Goal: Check status: Check status

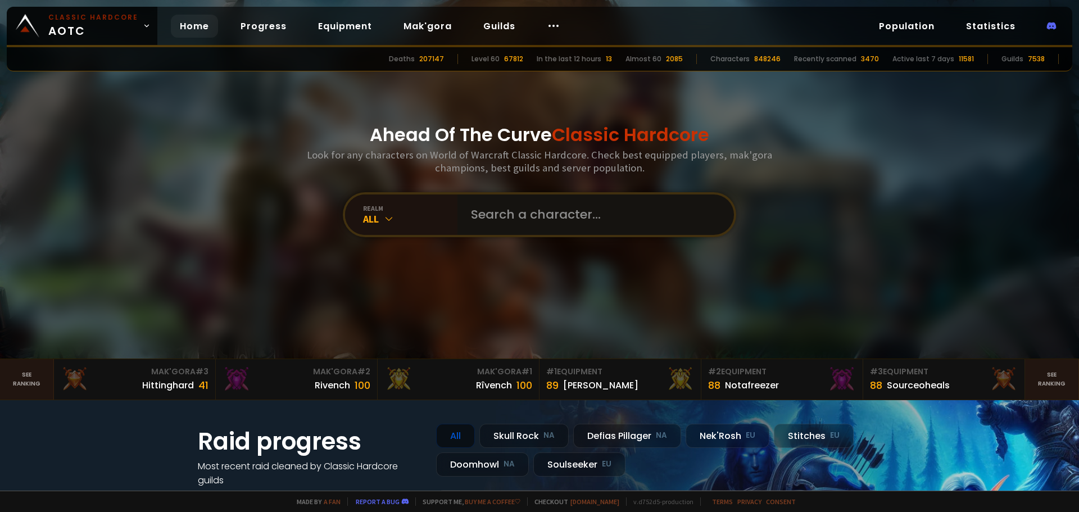
click at [512, 213] on input "text" at bounding box center [592, 215] width 256 height 40
type input "riizana"
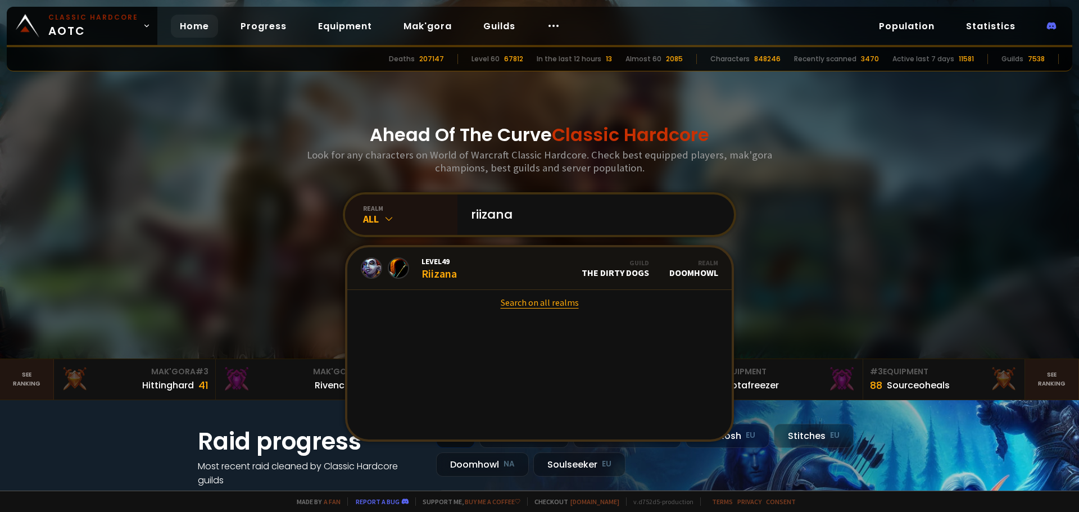
click at [522, 291] on link "Search on all realms" at bounding box center [539, 302] width 385 height 25
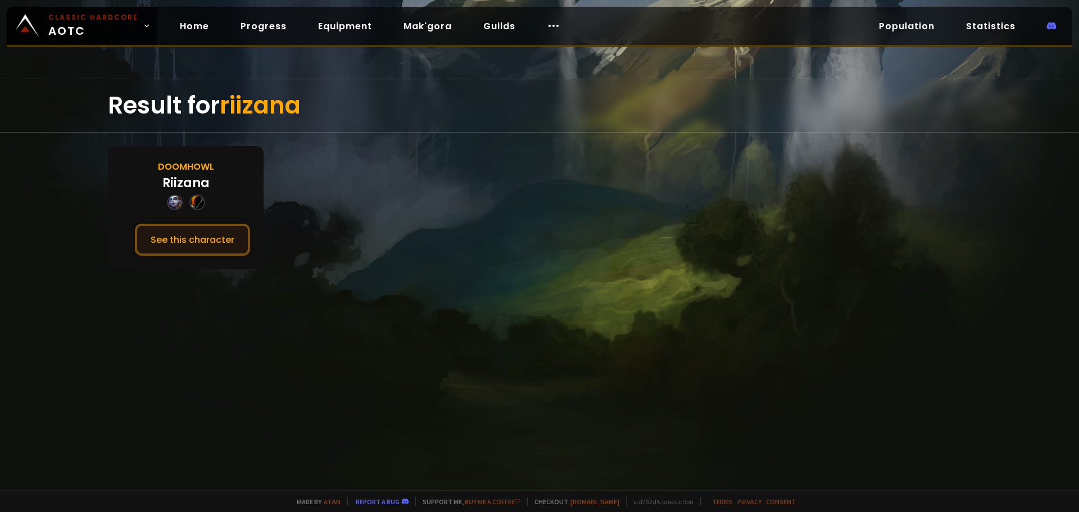
click at [219, 233] on button "See this character" at bounding box center [192, 240] width 115 height 32
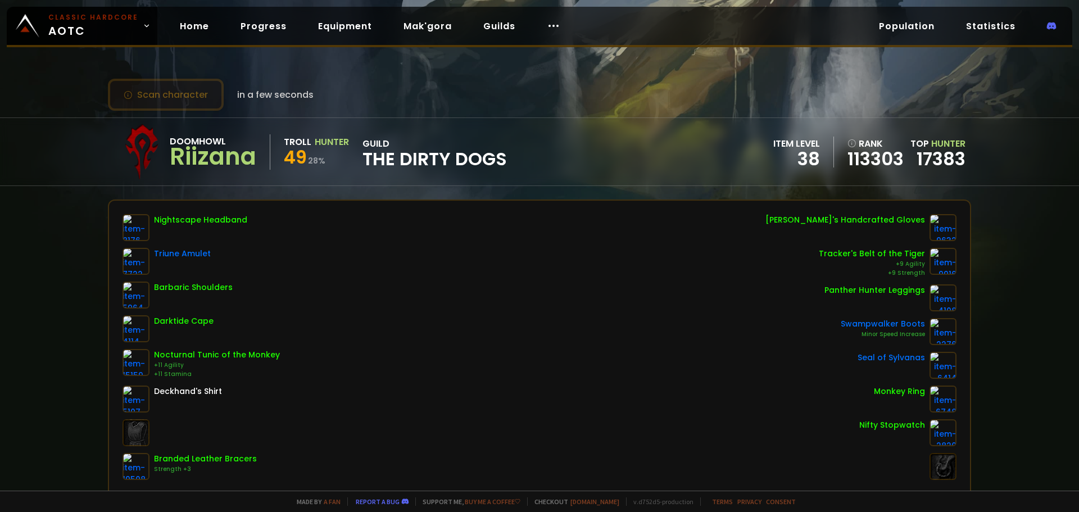
click at [189, 102] on button "Scan character" at bounding box center [166, 95] width 116 height 32
click at [192, 103] on button "Scan character" at bounding box center [166, 95] width 116 height 32
